Goal: Transaction & Acquisition: Purchase product/service

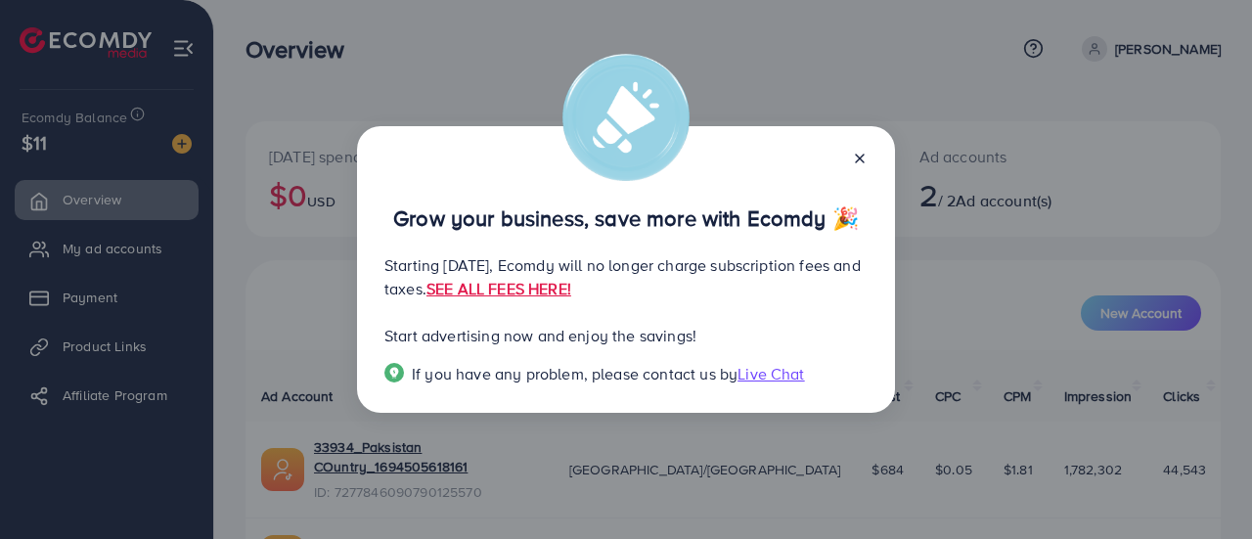
click at [857, 154] on icon at bounding box center [860, 159] width 16 height 16
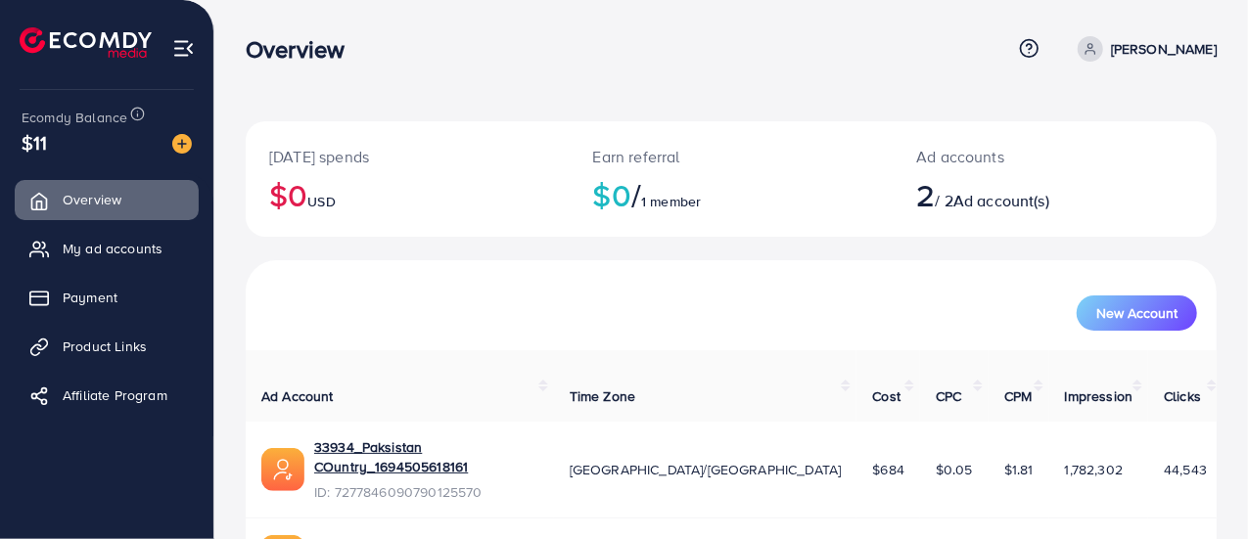
scroll to position [98, 0]
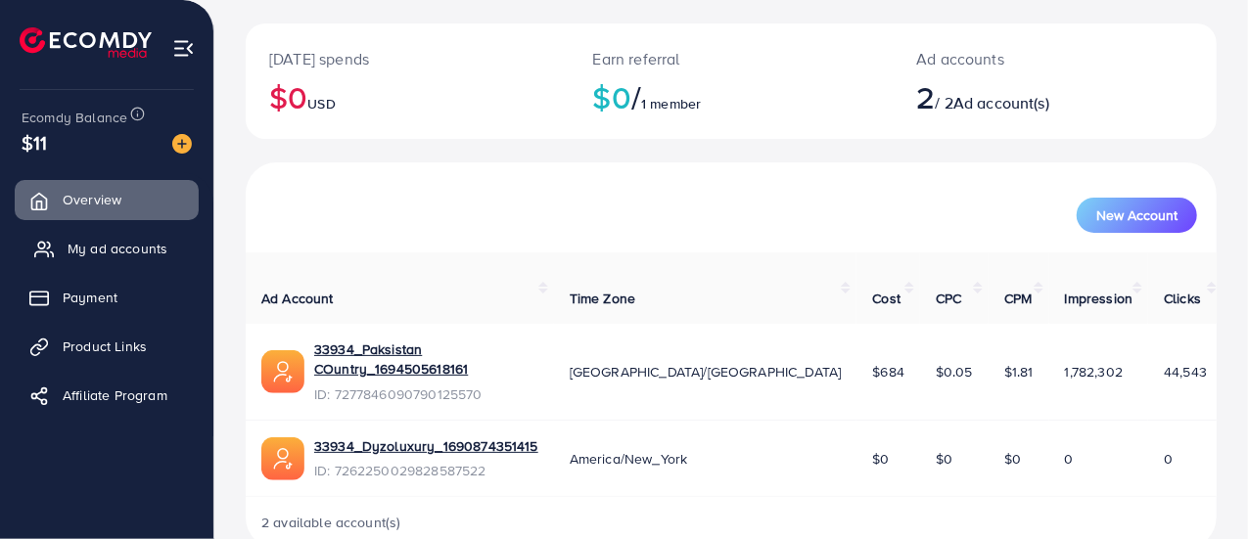
click at [124, 251] on span "My ad accounts" at bounding box center [118, 249] width 100 height 20
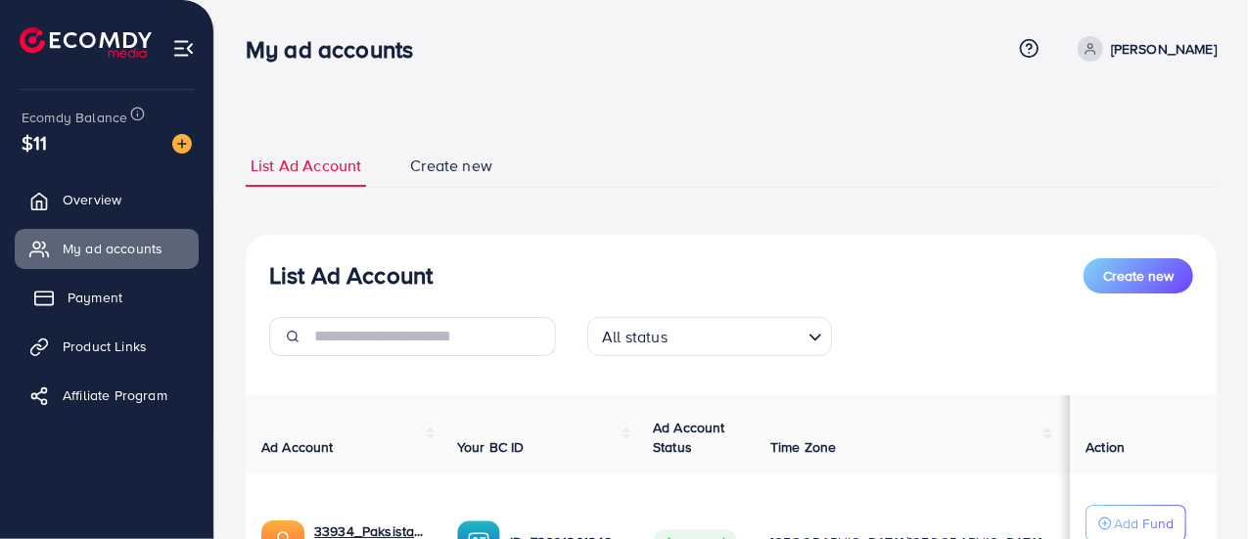
click at [104, 298] on span "Payment" at bounding box center [95, 298] width 55 height 20
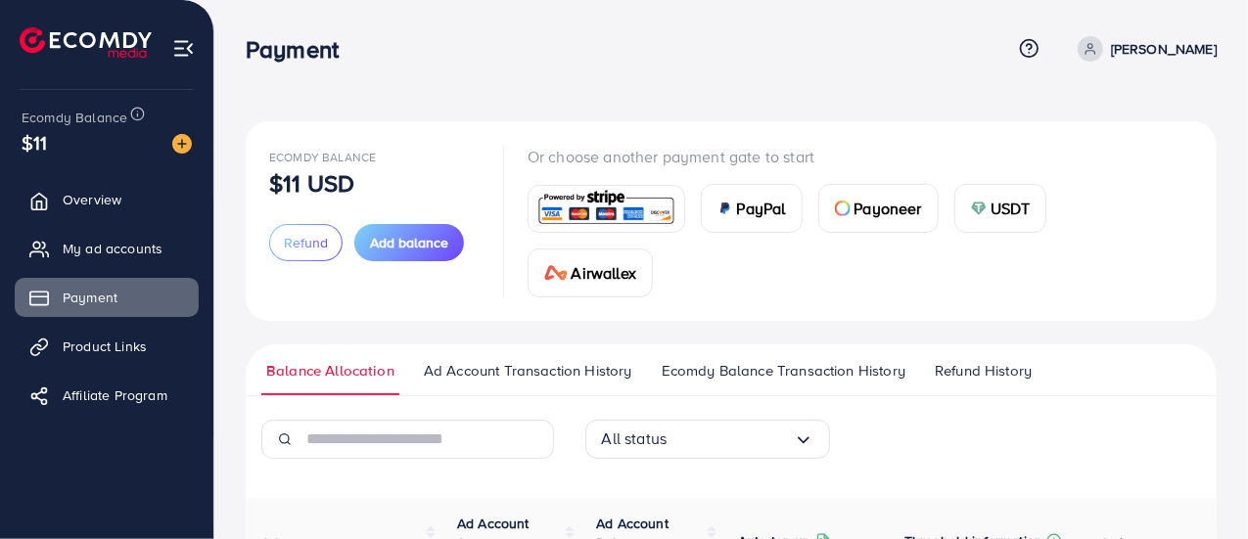
click at [879, 212] on span "Payoneer" at bounding box center [888, 208] width 68 height 23
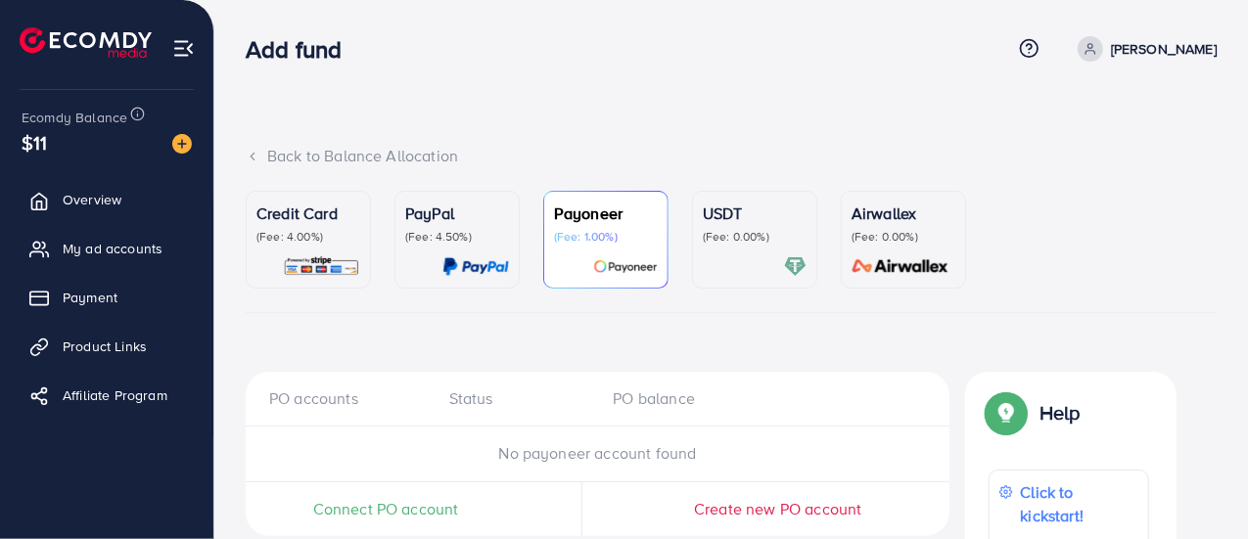
click at [737, 226] on div "USDT (Fee: 0.00%)" at bounding box center [755, 223] width 104 height 43
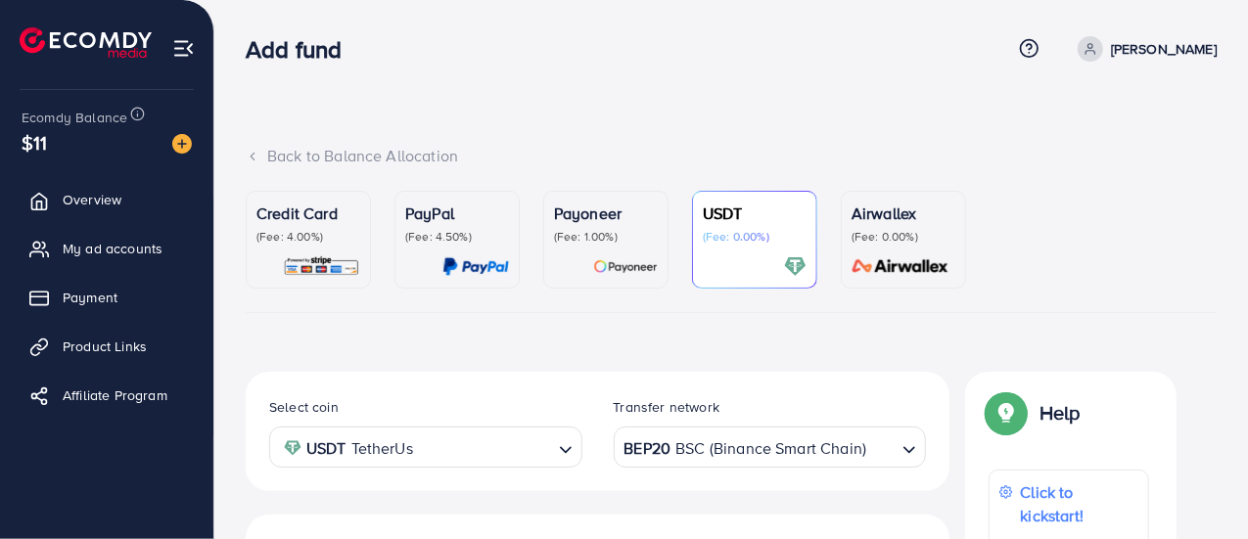
click at [881, 225] on div "Airwallex (Fee: 0.00%)" at bounding box center [903, 223] width 104 height 43
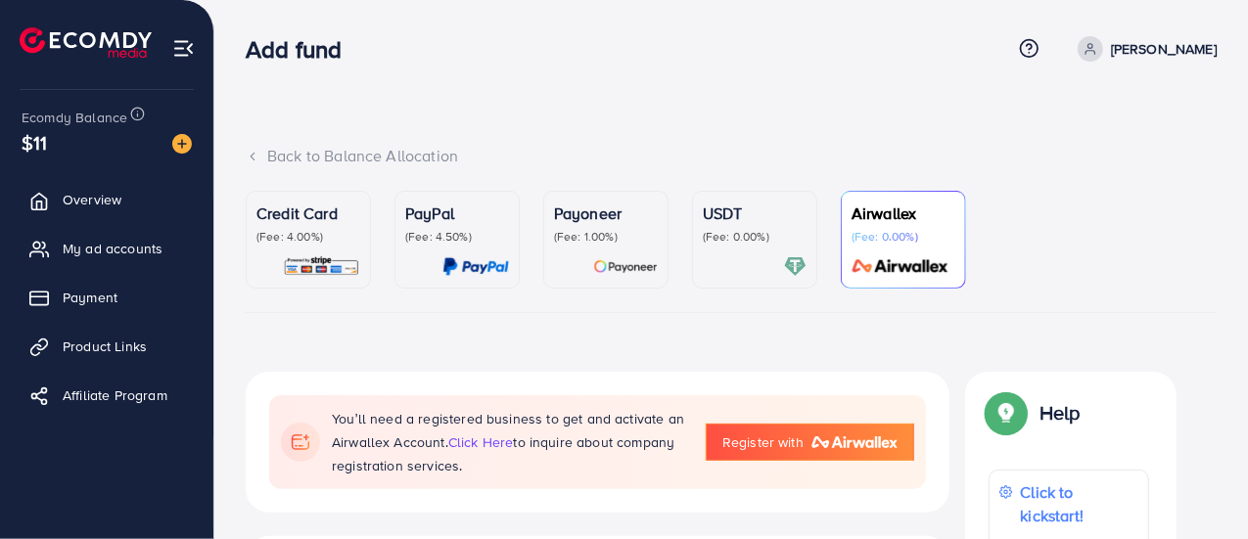
click at [738, 239] on p "(Fee: 0.00%)" at bounding box center [755, 237] width 104 height 16
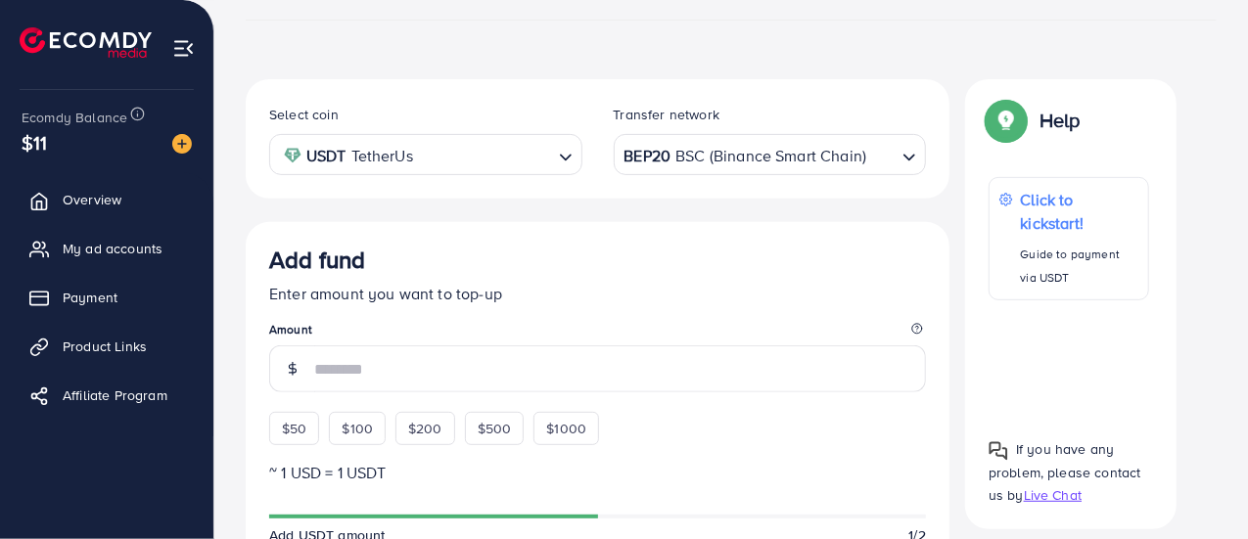
scroll to position [313, 0]
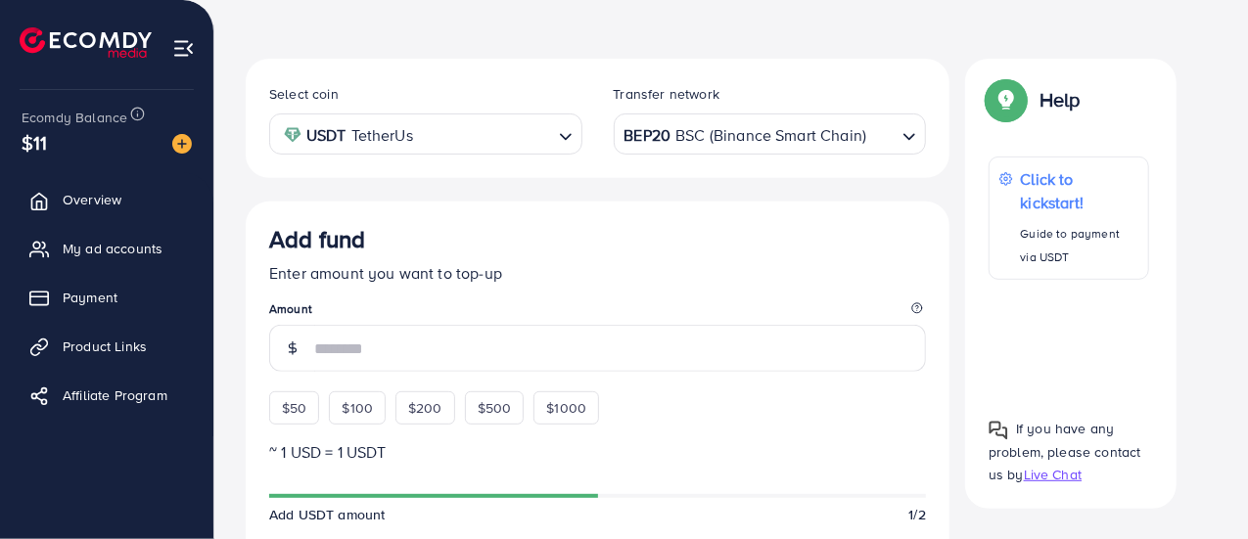
click at [773, 133] on div "BEP20 BSC (Binance Smart Chain)" at bounding box center [758, 132] width 277 height 34
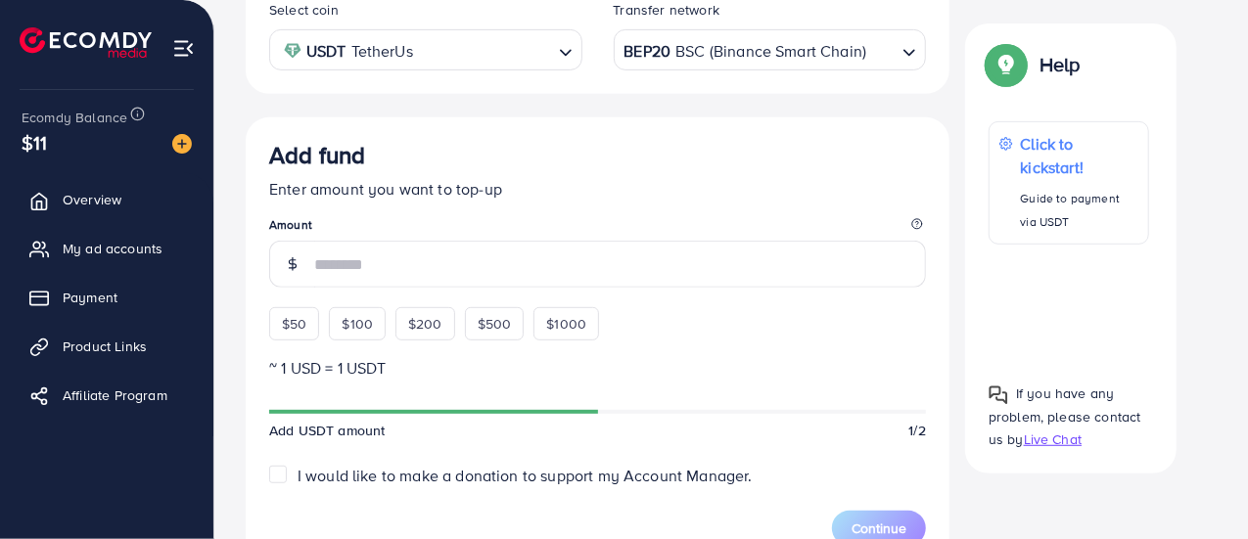
scroll to position [0, 0]
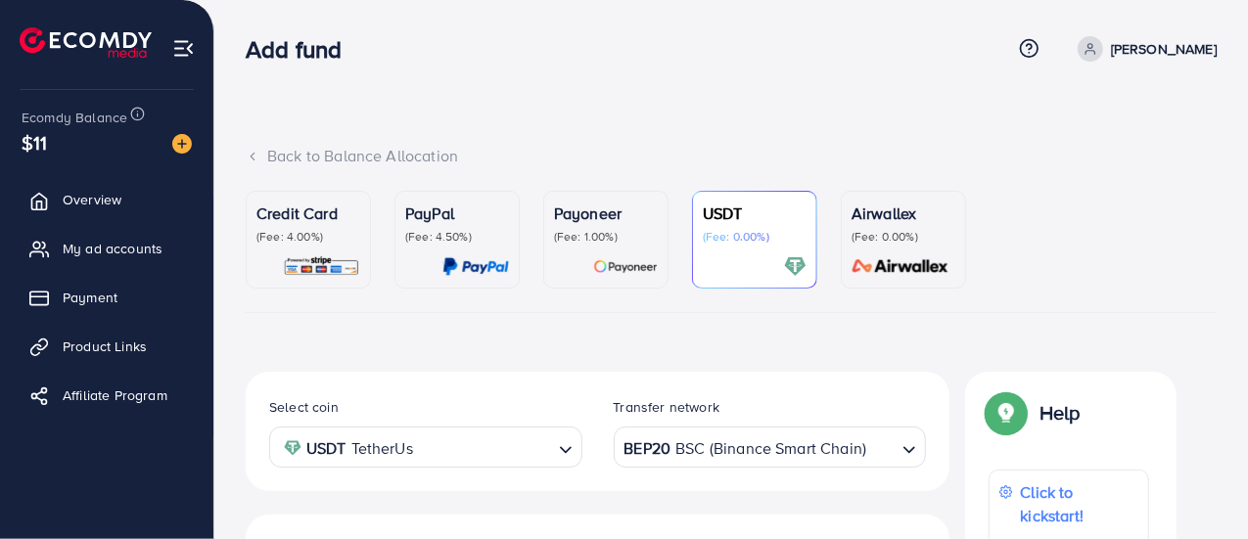
click at [570, 220] on p "Payoneer" at bounding box center [606, 213] width 104 height 23
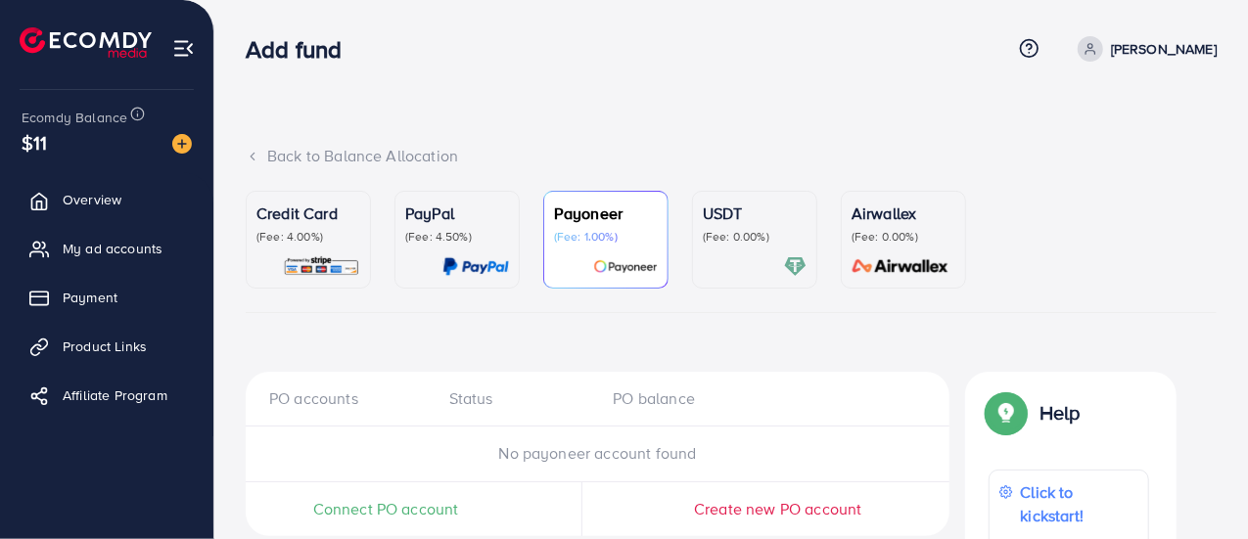
click at [902, 238] on p "(Fee: 0.00%)" at bounding box center [903, 237] width 104 height 16
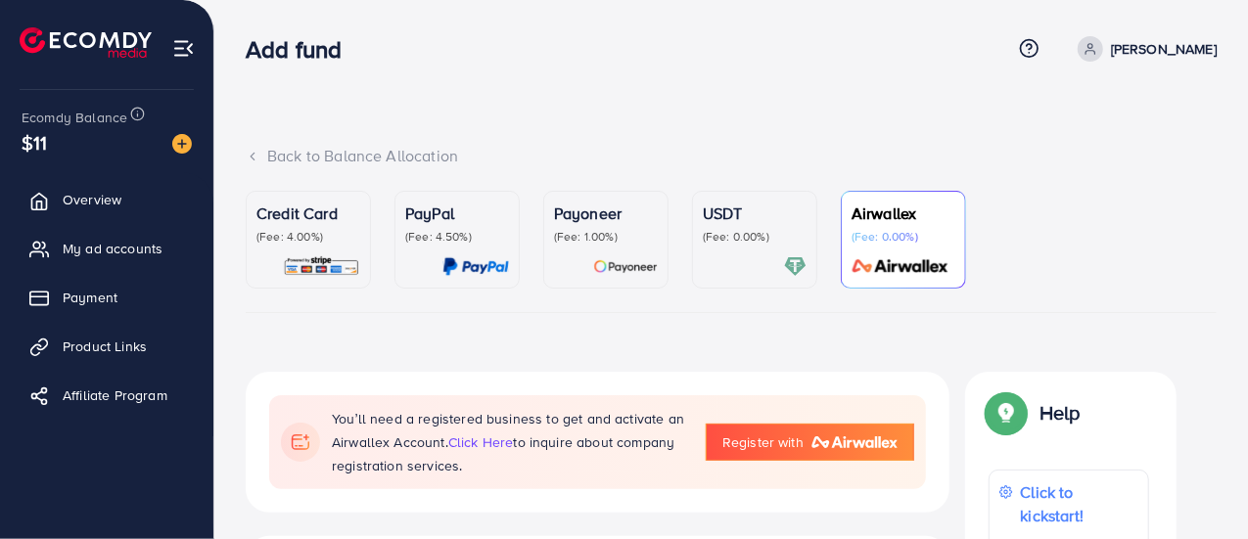
click at [438, 249] on div "PayPal (Fee: 4.50%)" at bounding box center [457, 240] width 104 height 76
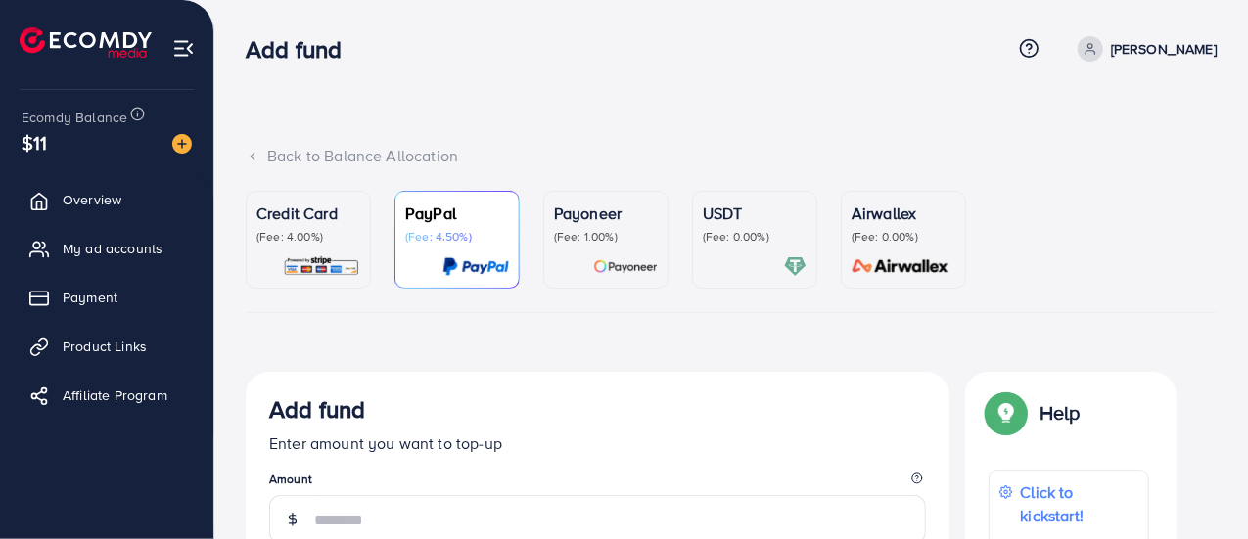
click at [308, 251] on div "Credit Card (Fee: 4.00%)" at bounding box center [308, 240] width 104 height 76
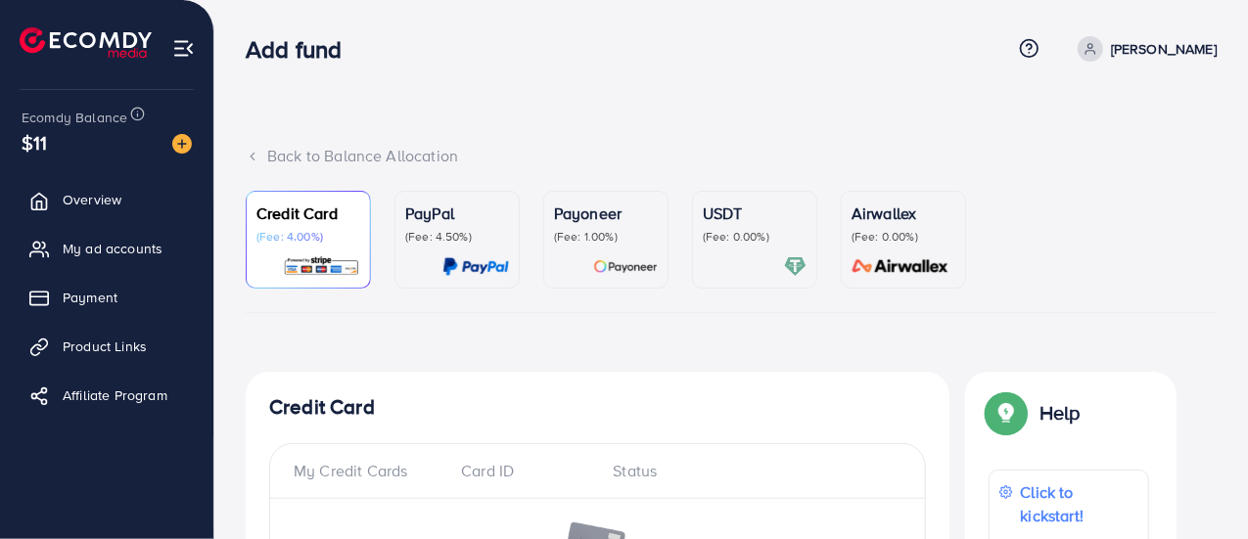
click at [728, 246] on div "USDT (Fee: 0.00%)" at bounding box center [755, 240] width 104 height 76
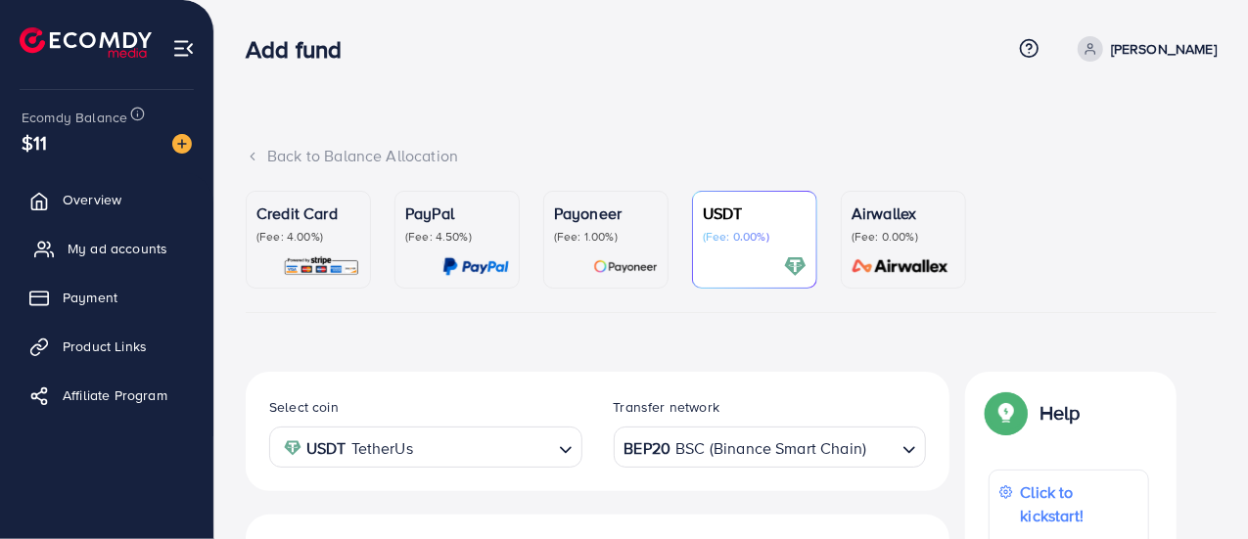
click at [108, 249] on span "My ad accounts" at bounding box center [118, 249] width 100 height 20
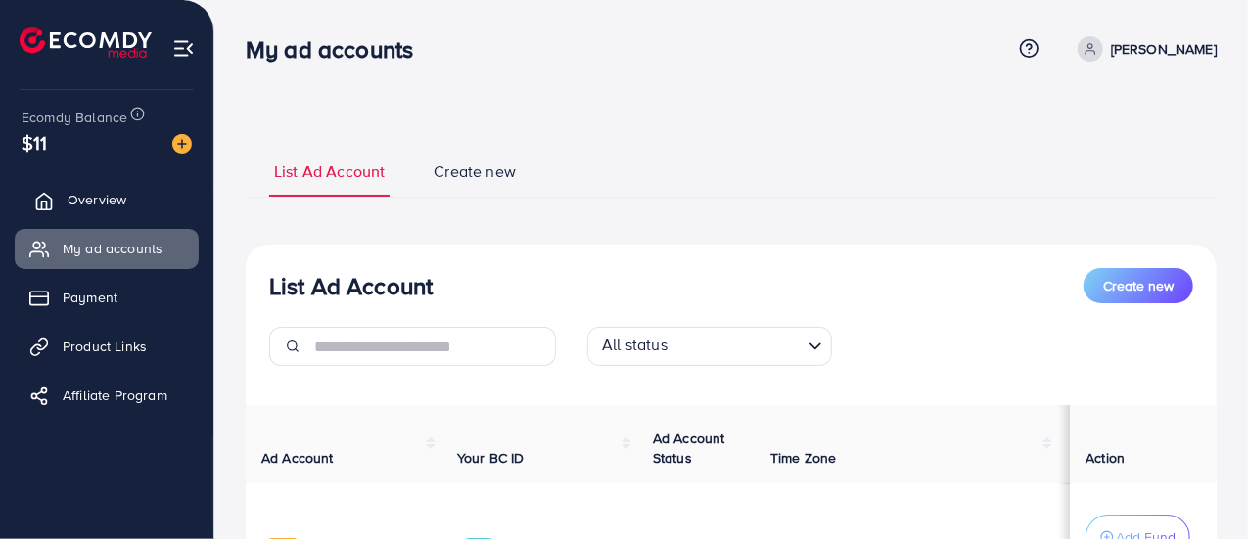
click at [86, 190] on span "Overview" at bounding box center [97, 200] width 59 height 20
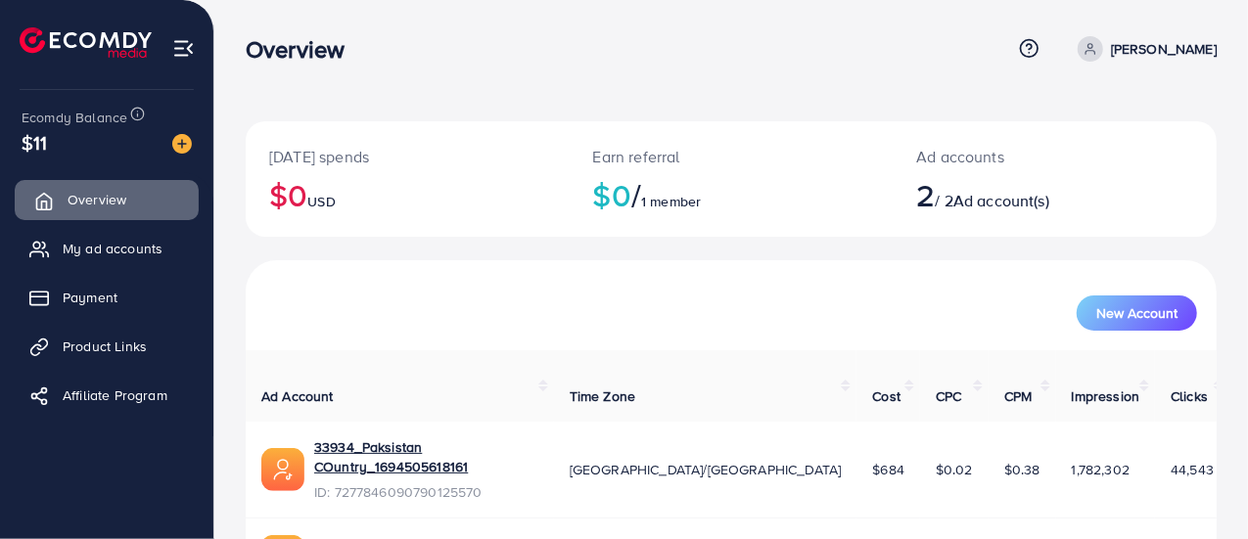
click at [86, 190] on span "Overview" at bounding box center [97, 200] width 59 height 20
click at [104, 246] on span "My ad accounts" at bounding box center [118, 249] width 100 height 20
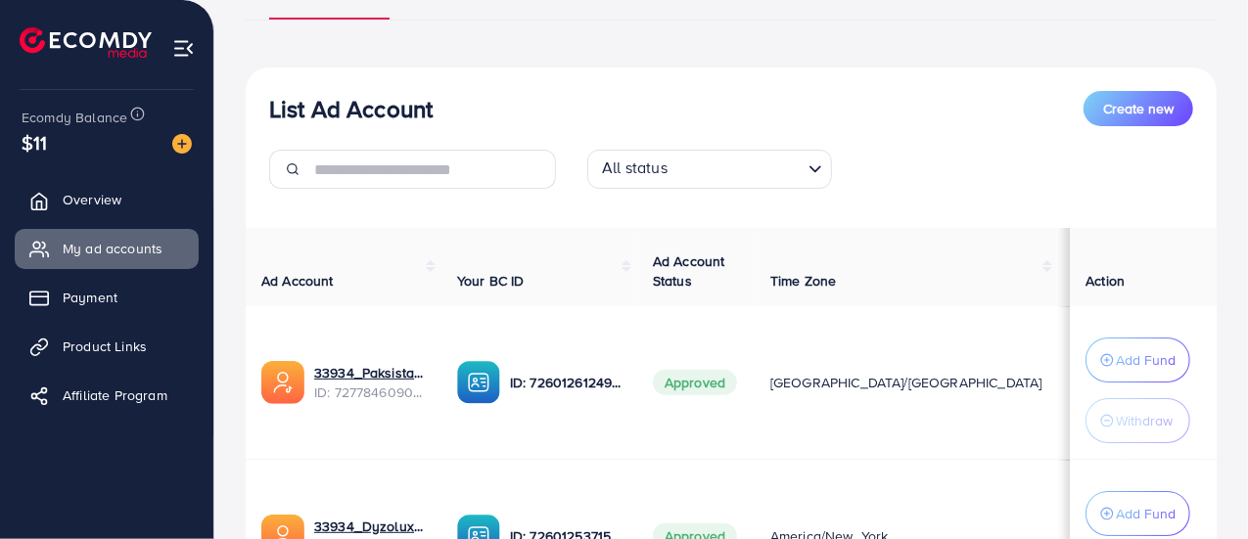
scroll to position [188, 0]
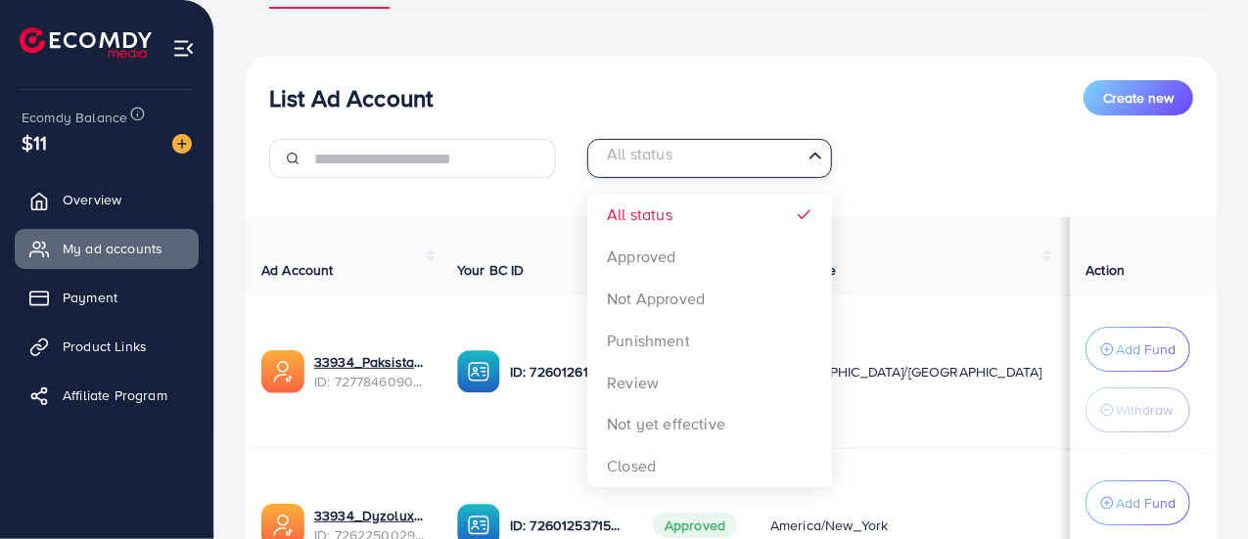
click at [694, 164] on input "Search for option" at bounding box center [698, 159] width 204 height 30
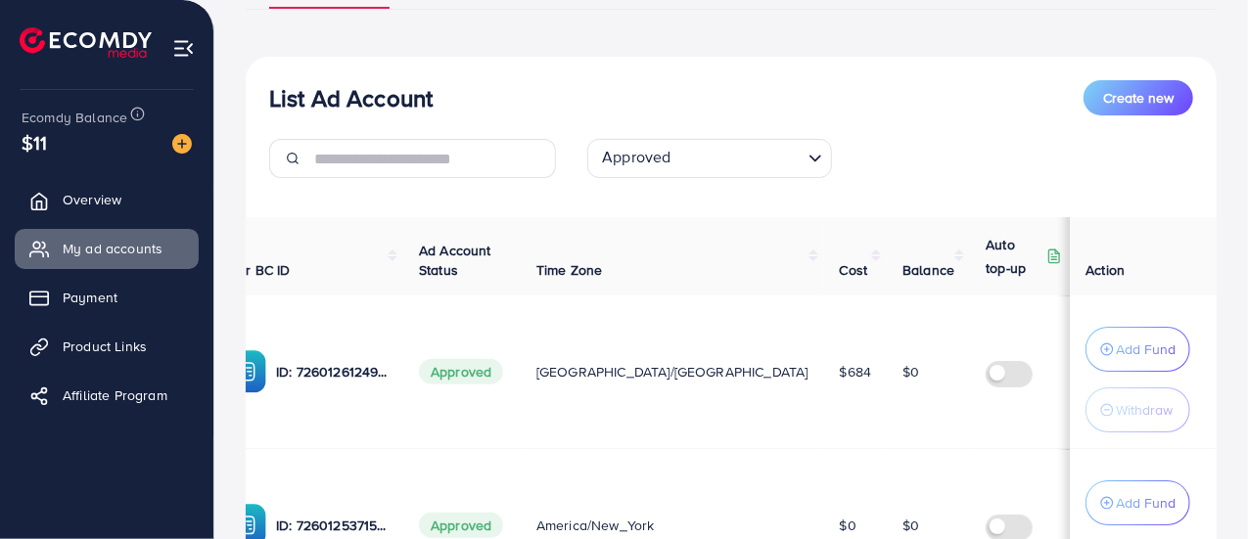
scroll to position [0, 0]
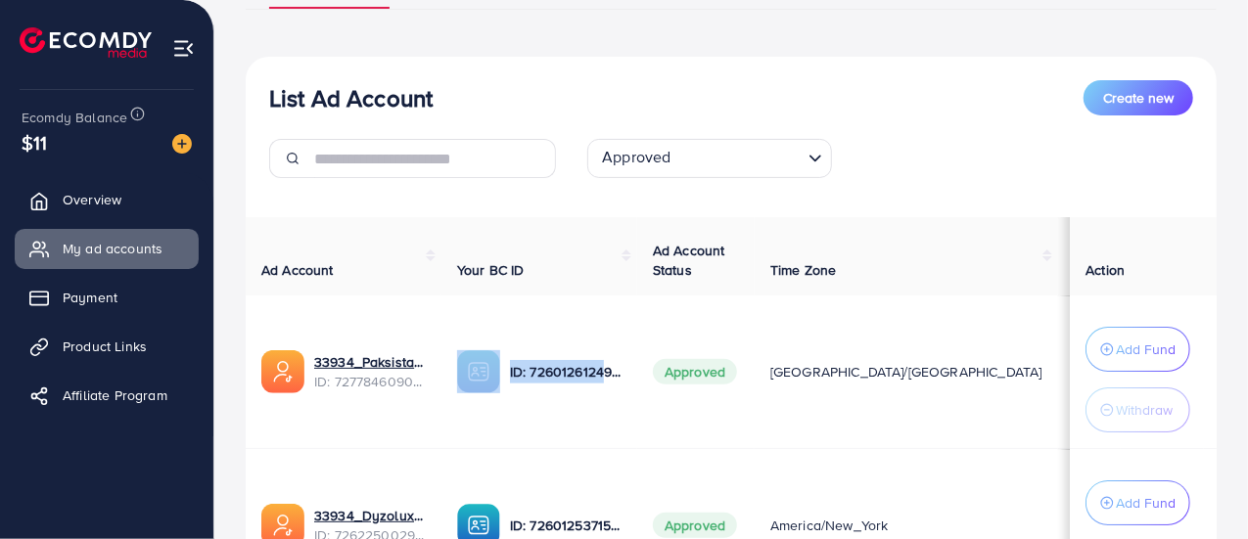
drag, startPoint x: 601, startPoint y: 371, endPoint x: 468, endPoint y: 370, distance: 133.1
click at [468, 370] on div "ID: 7260126124905218049" at bounding box center [539, 371] width 164 height 43
click at [546, 344] on td "ID: 7260126124905218049" at bounding box center [539, 372] width 196 height 154
click at [710, 365] on span "Approved" at bounding box center [695, 371] width 84 height 25
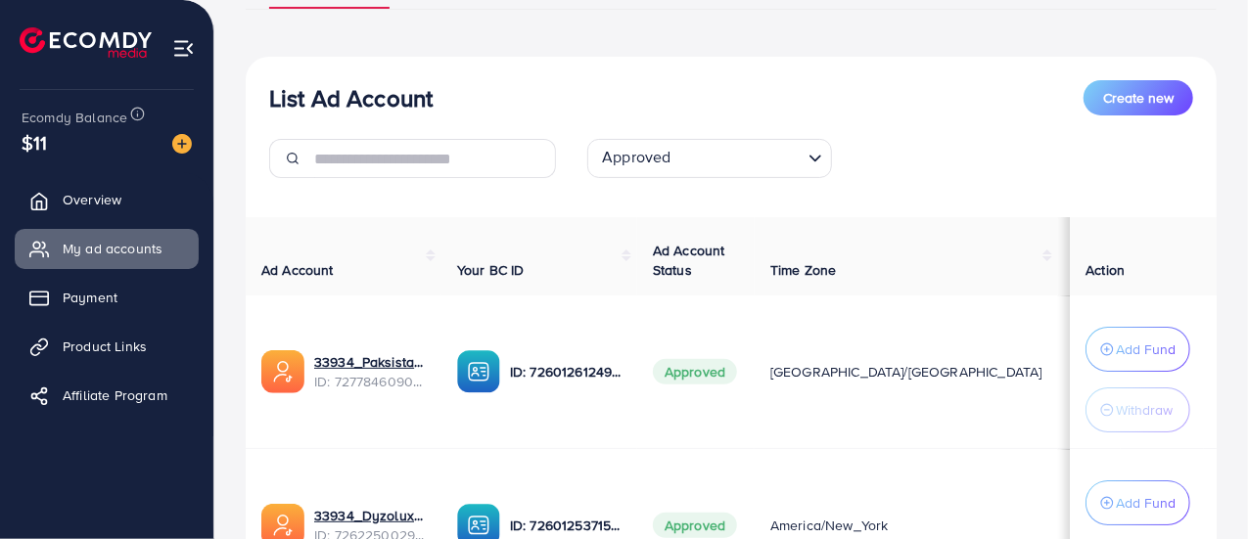
click at [799, 379] on span "[GEOGRAPHIC_DATA]/[GEOGRAPHIC_DATA]" at bounding box center [906, 372] width 272 height 20
